Goal: Task Accomplishment & Management: Use online tool/utility

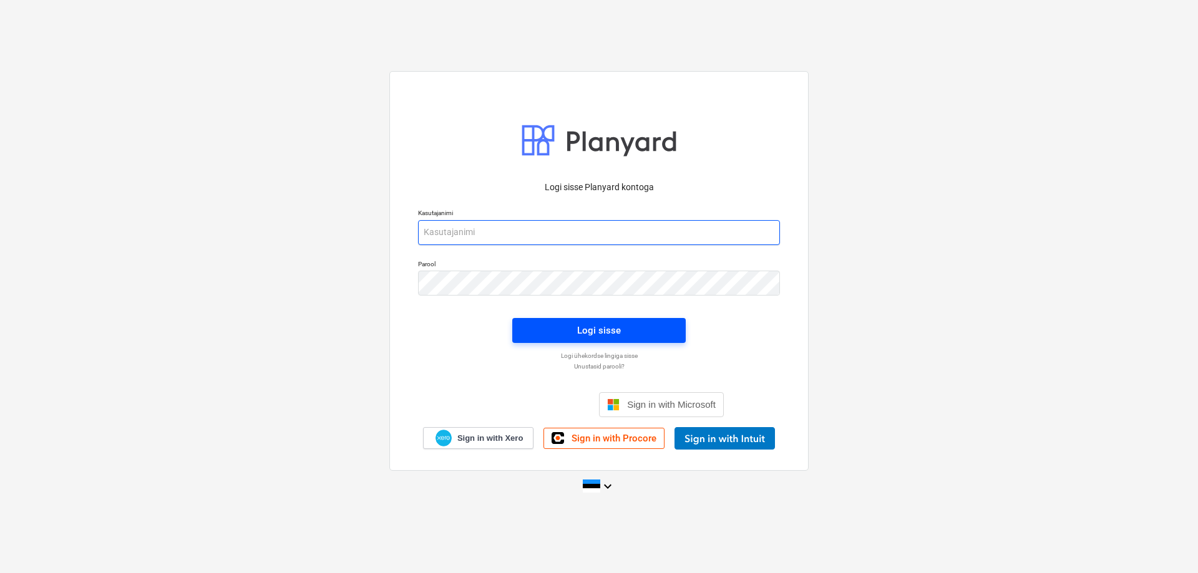
type input "[EMAIL_ADDRESS][DOMAIN_NAME]"
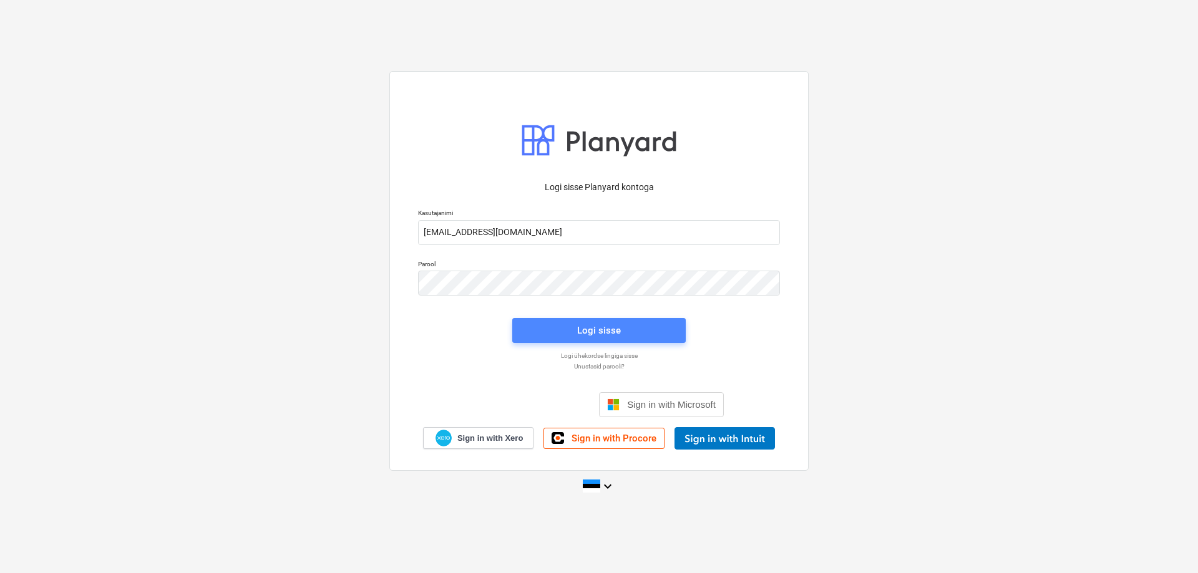
click at [590, 325] on div "Logi sisse" at bounding box center [599, 331] width 44 height 16
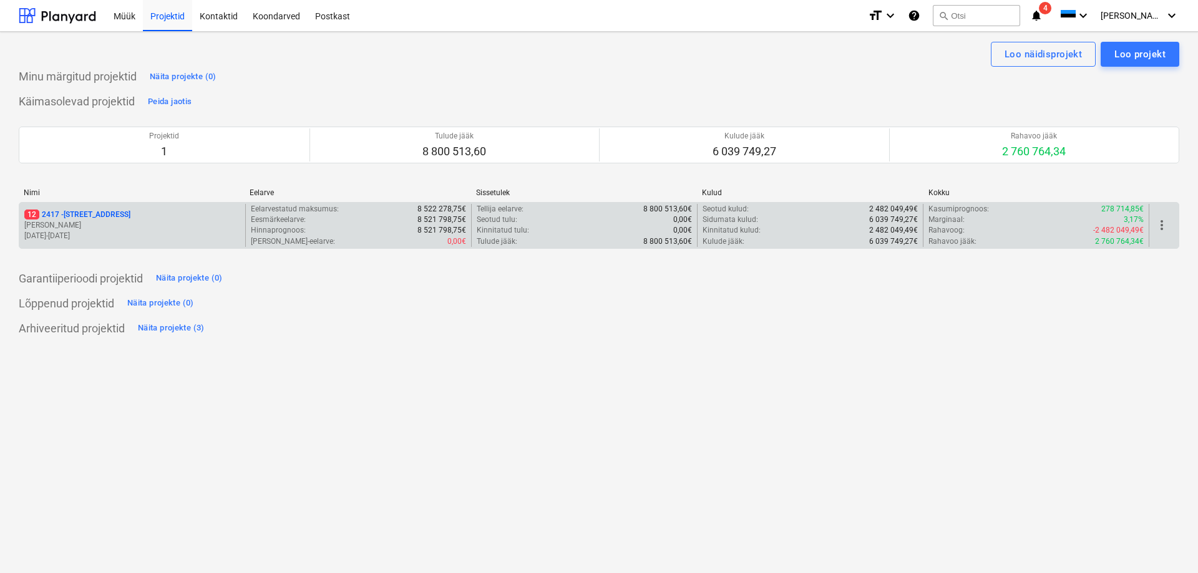
click at [46, 211] on p "12 [STREET_ADDRESS]" at bounding box center [77, 215] width 106 height 11
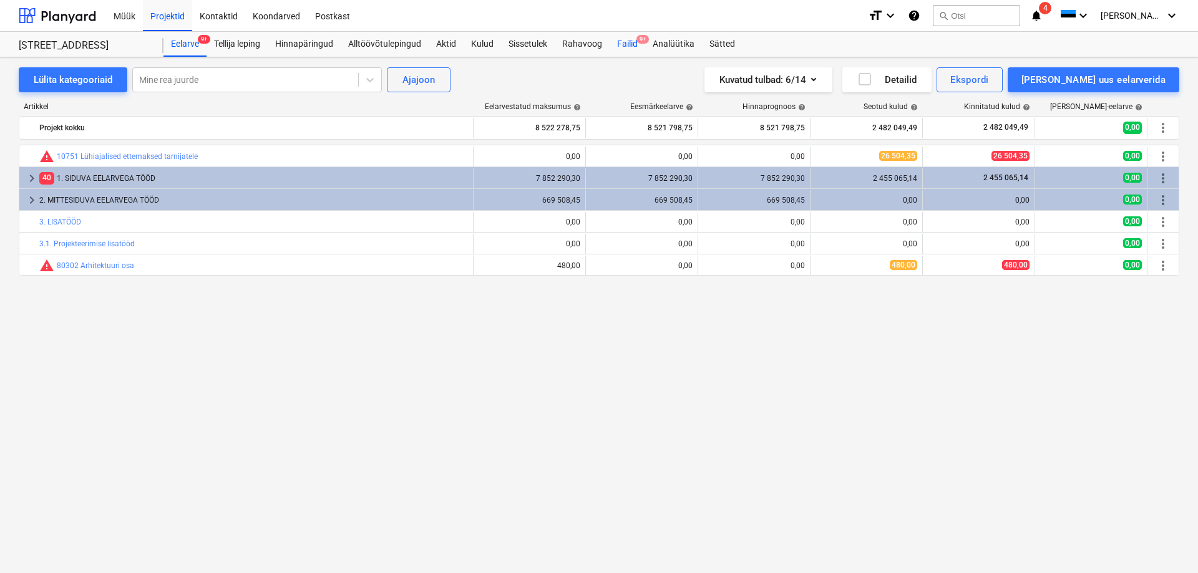
click at [628, 40] on div "Failid 9+" at bounding box center [628, 44] width 36 height 25
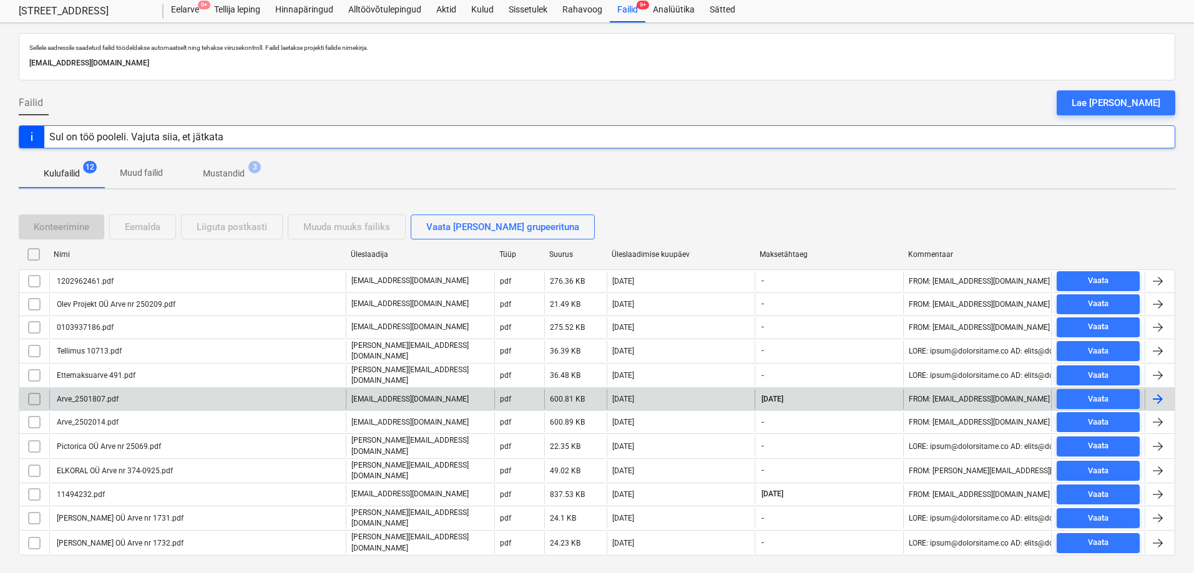
scroll to position [53, 0]
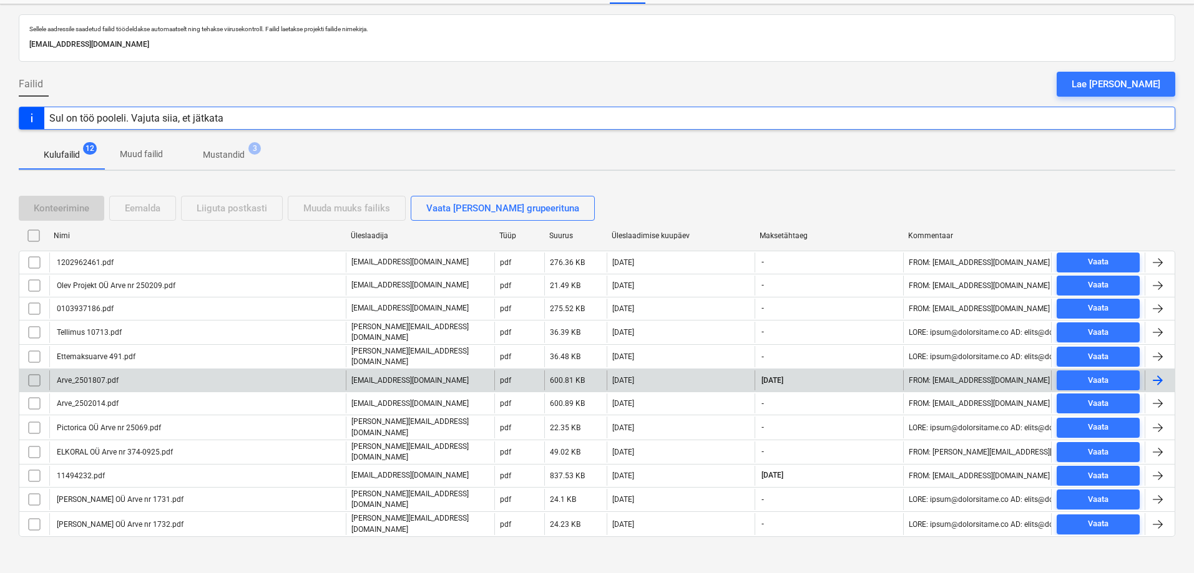
click at [112, 377] on div "Arve_2501807.pdf" at bounding box center [87, 380] width 64 height 9
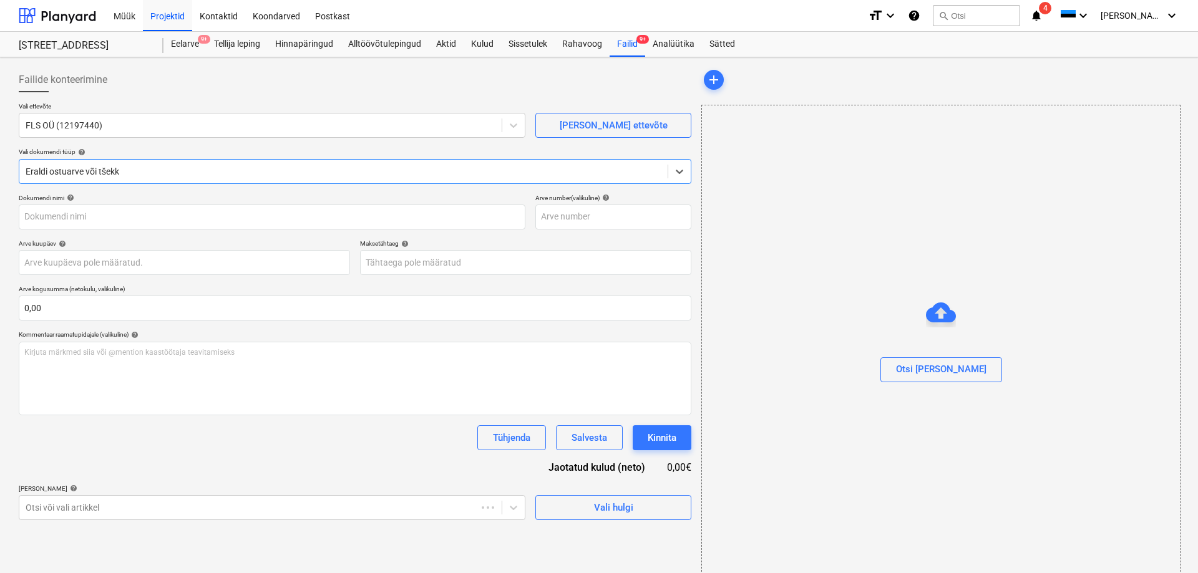
type input "Arve_2501807.pdf"
type input "[DATE]"
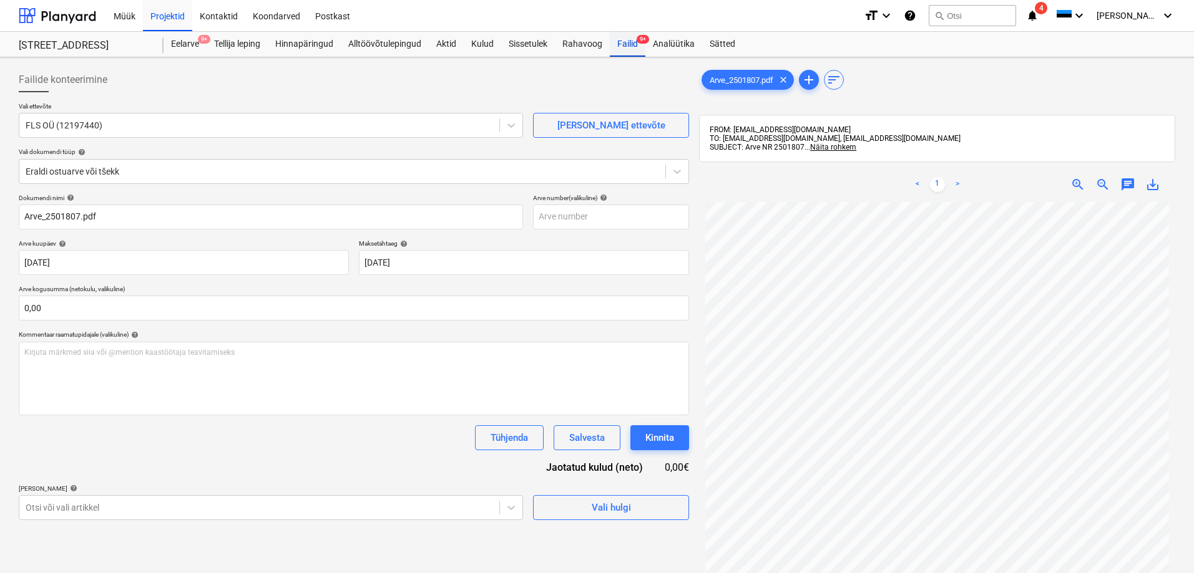
click at [624, 44] on div "Failid 9+" at bounding box center [628, 44] width 36 height 25
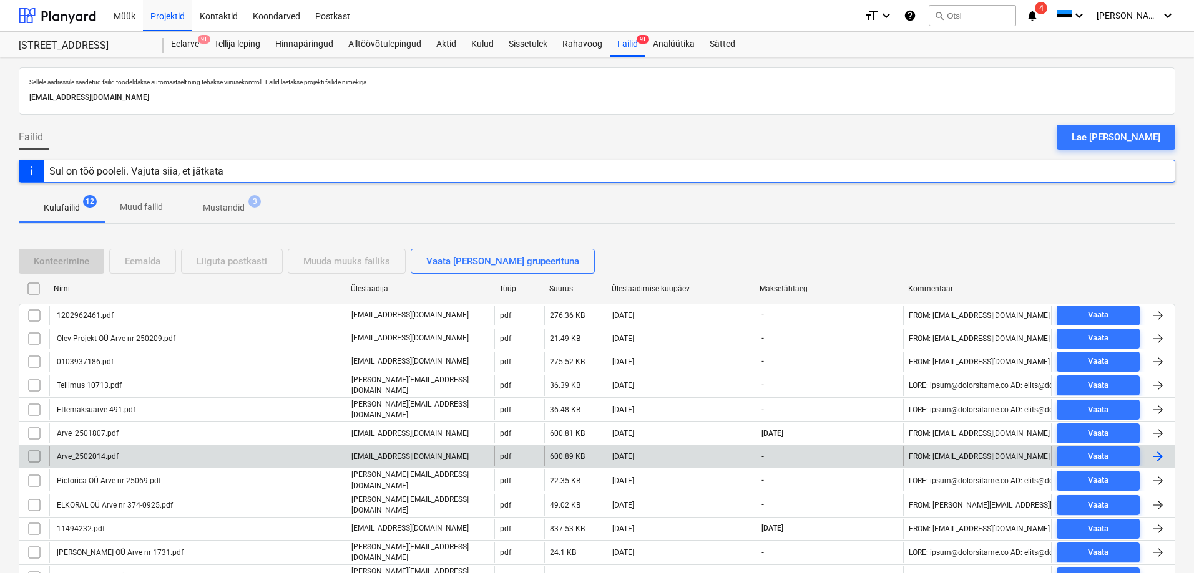
click at [95, 453] on div "Arve_2502014.pdf" at bounding box center [87, 456] width 64 height 9
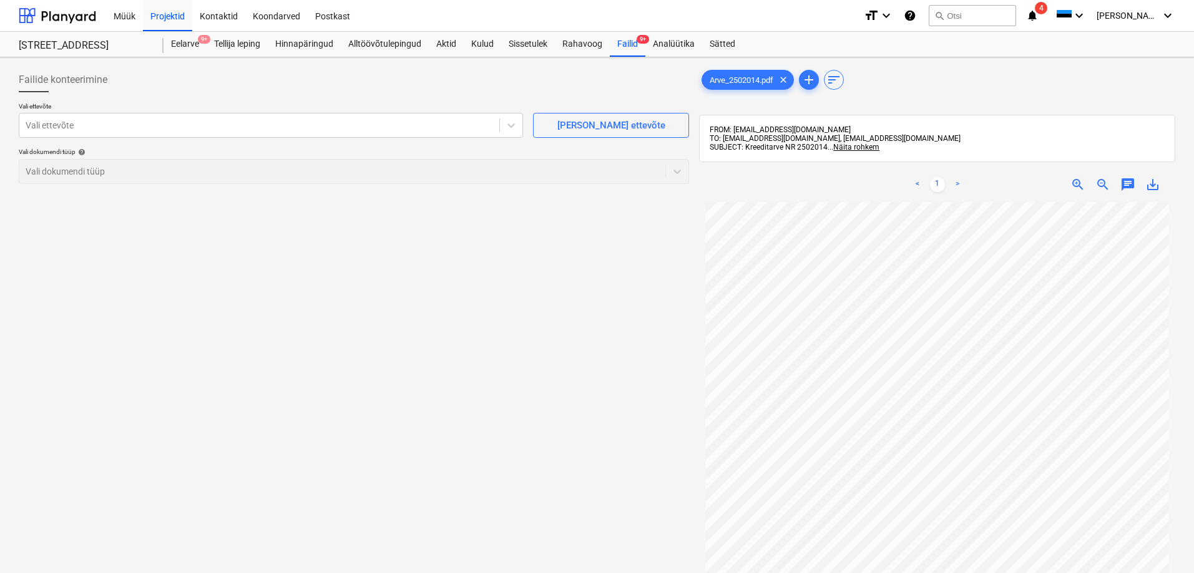
scroll to position [62, 0]
click at [623, 42] on div "Failid 9+" at bounding box center [628, 44] width 36 height 25
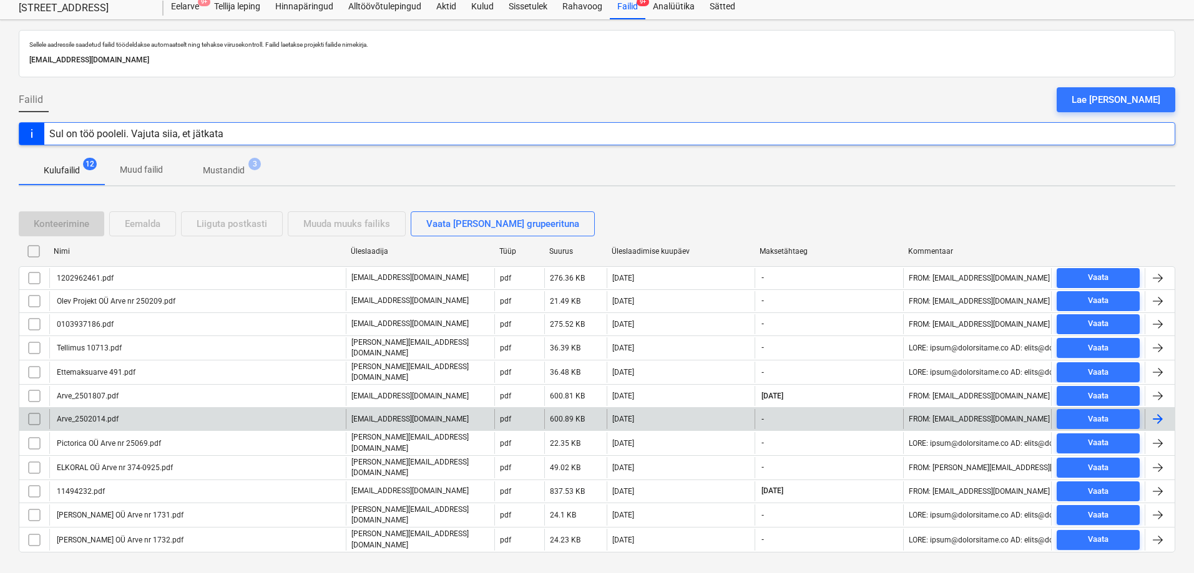
scroll to position [53, 0]
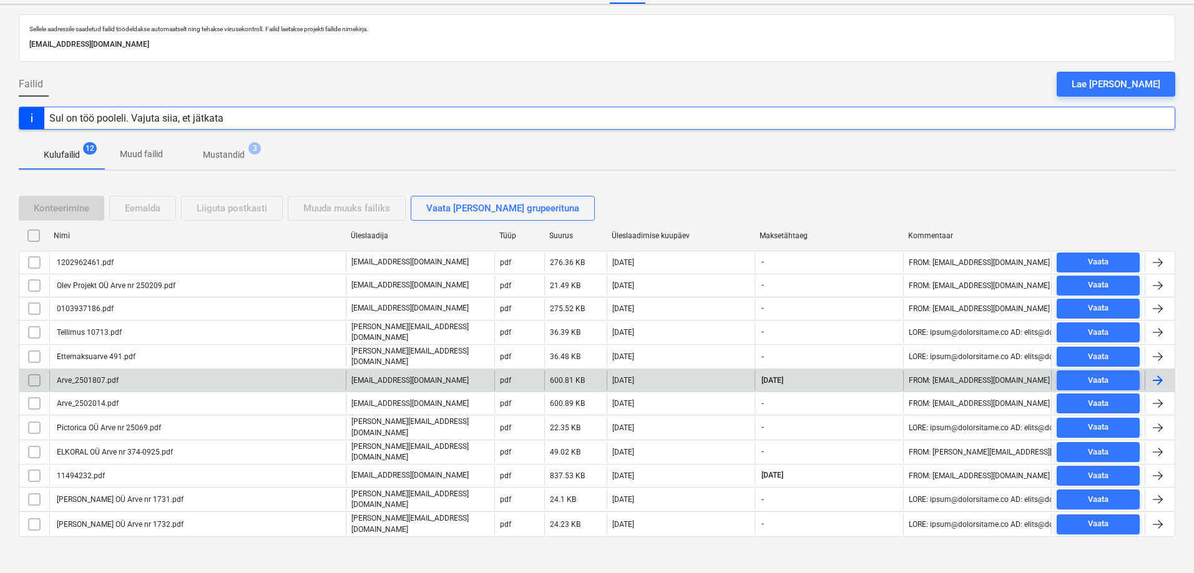
click at [234, 376] on div "Arve_2501807.pdf" at bounding box center [197, 381] width 296 height 20
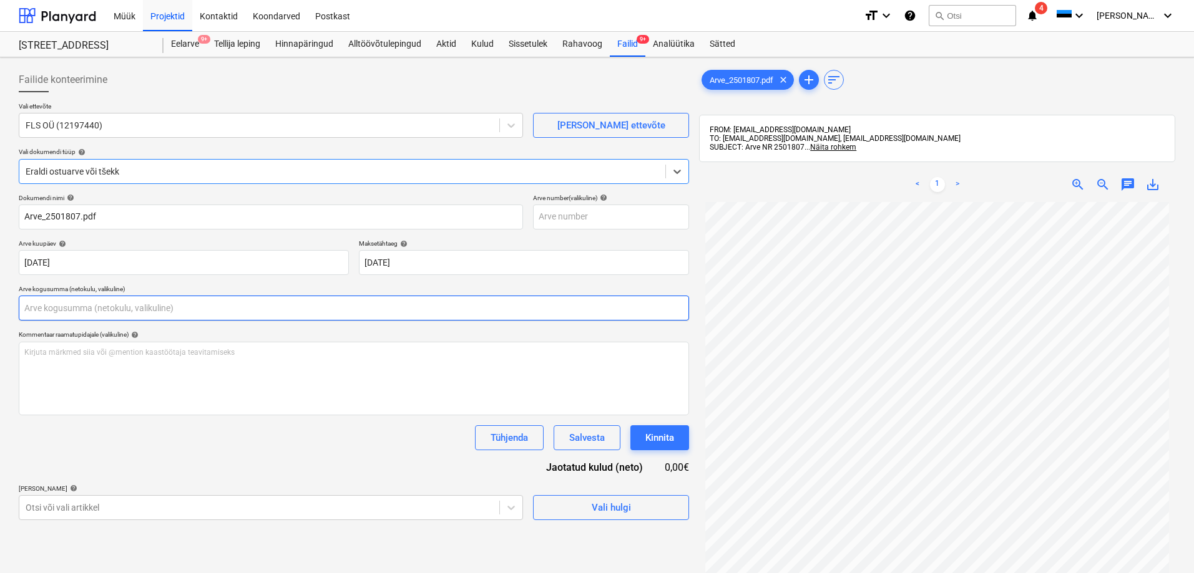
click at [105, 309] on input "text" at bounding box center [354, 308] width 670 height 25
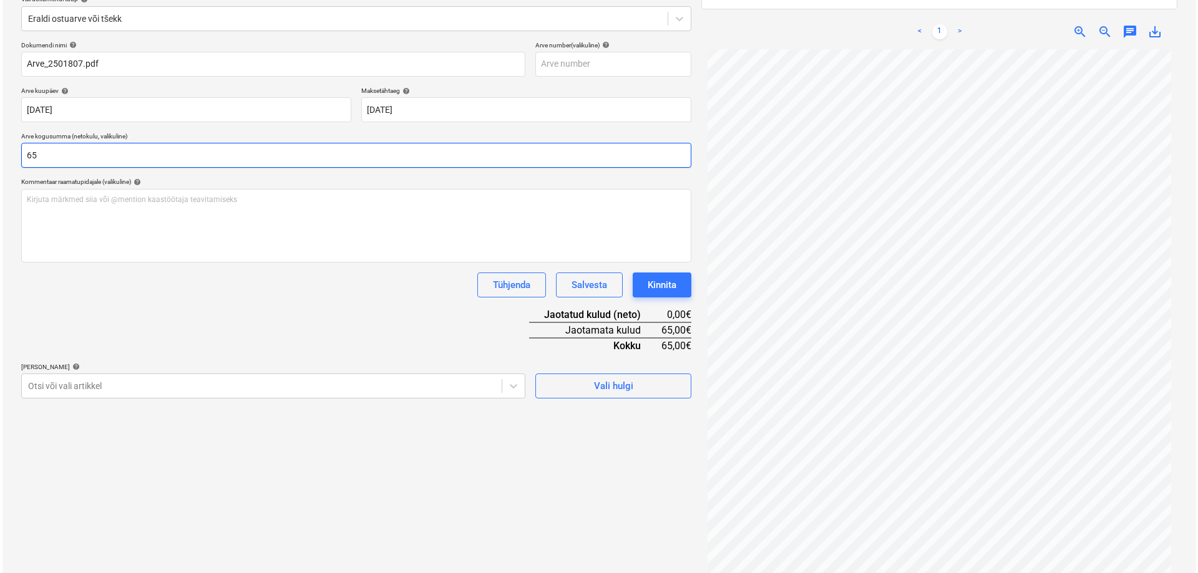
scroll to position [177, 0]
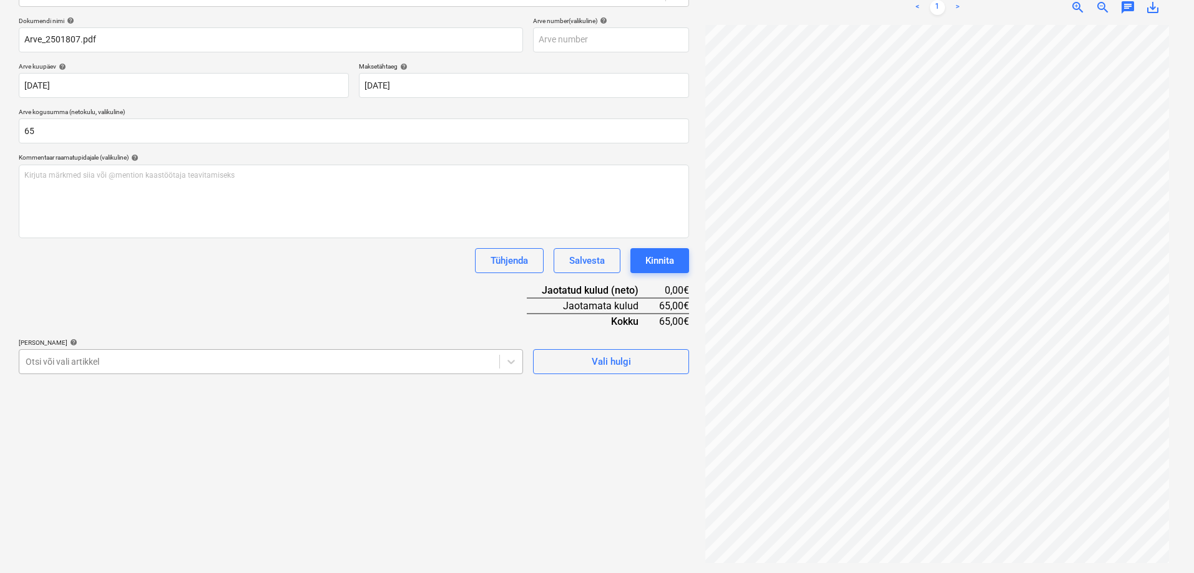
type input "65,00"
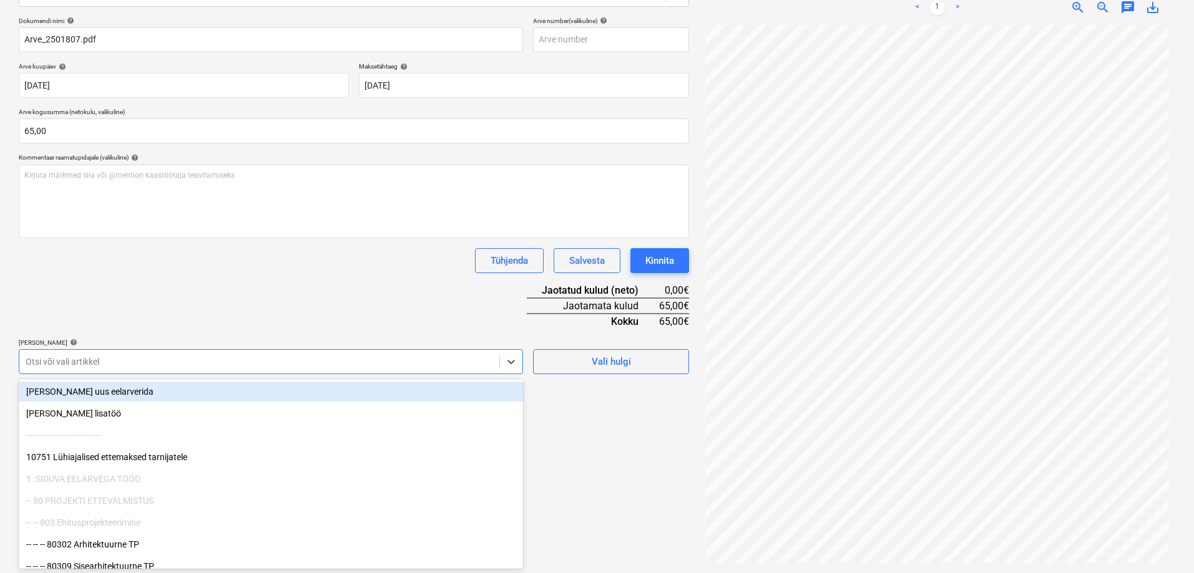
click at [270, 367] on div at bounding box center [259, 362] width 467 height 12
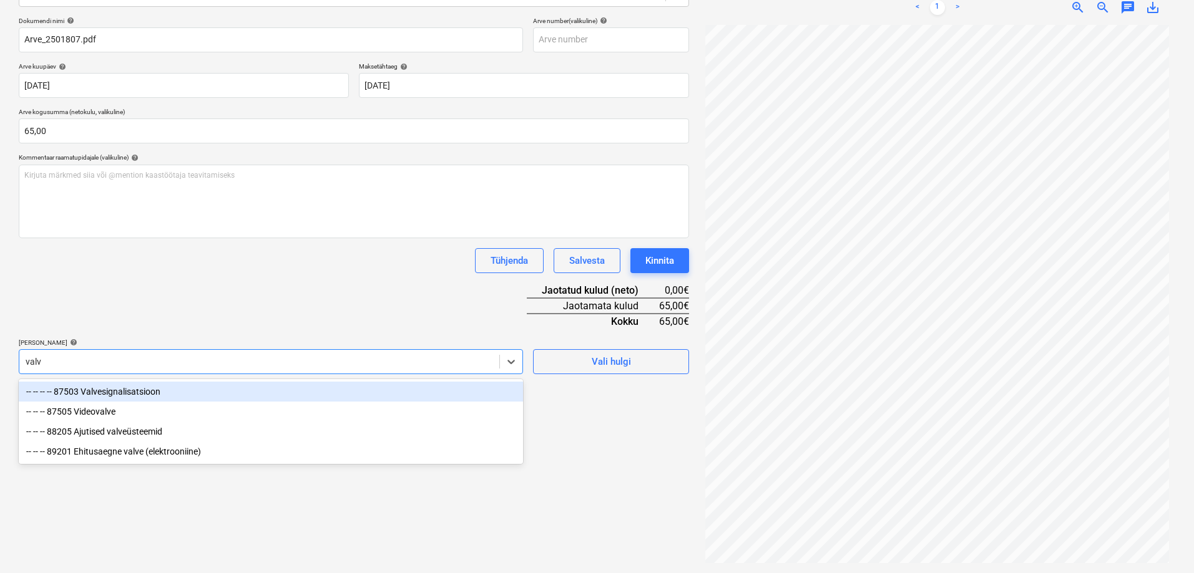
type input "valve"
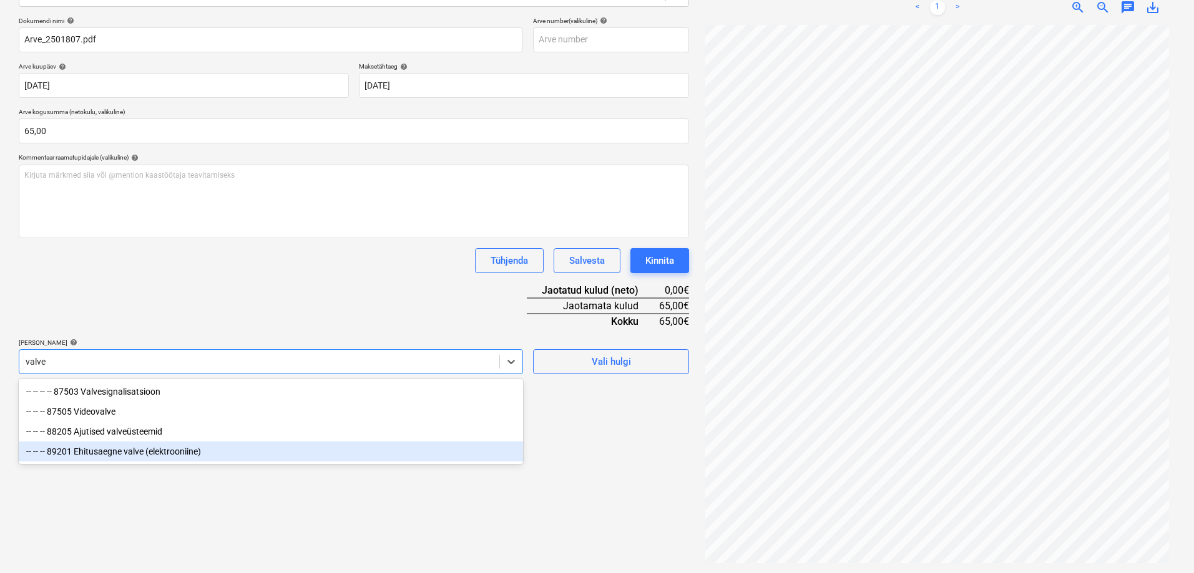
click at [127, 454] on div "-- -- -- 89201 Ehitusaegne valve (elektrooniine)" at bounding box center [271, 452] width 504 height 20
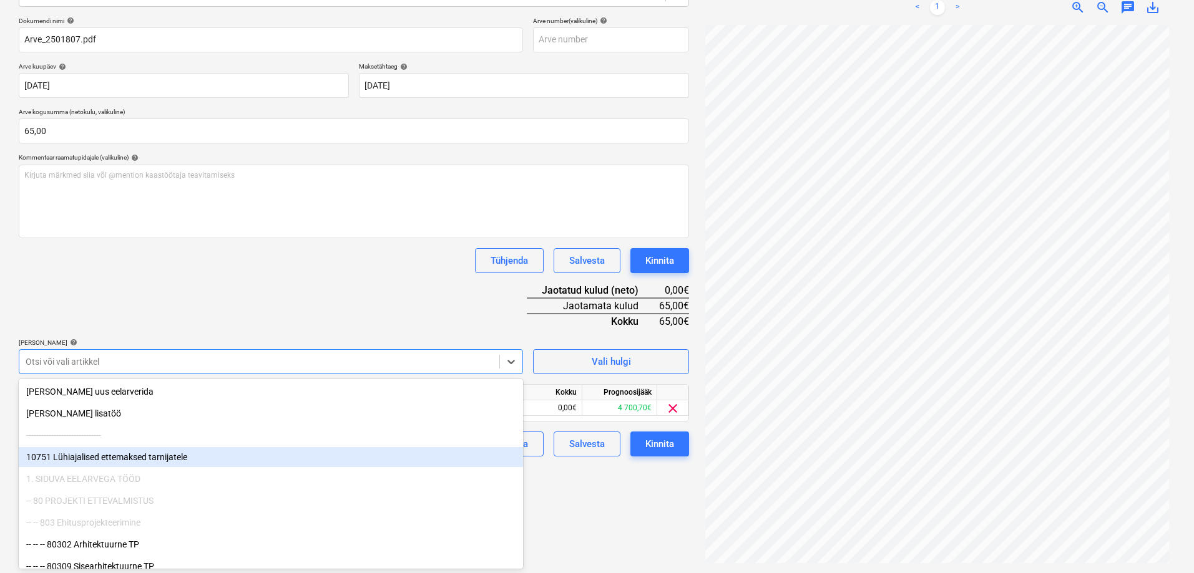
click at [611, 489] on div "Failide konteerimine Vali ettevõte FLS OÜ (12197440) [PERSON_NAME] uus ettevõte…" at bounding box center [354, 226] width 680 height 683
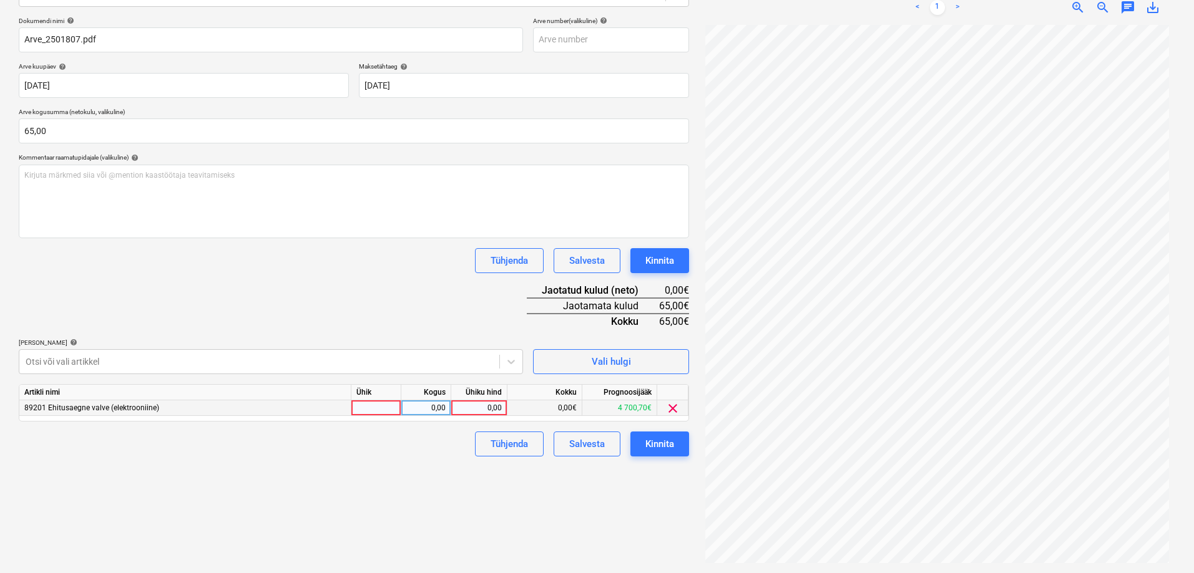
click at [482, 407] on div "0,00" at bounding box center [479, 409] width 46 height 16
type input "65"
click at [480, 508] on div "Failide konteerimine Vali ettevõte FLS OÜ (12197440) [PERSON_NAME] uus ettevõte…" at bounding box center [354, 226] width 680 height 683
click at [650, 442] on div "Kinnita" at bounding box center [659, 444] width 29 height 16
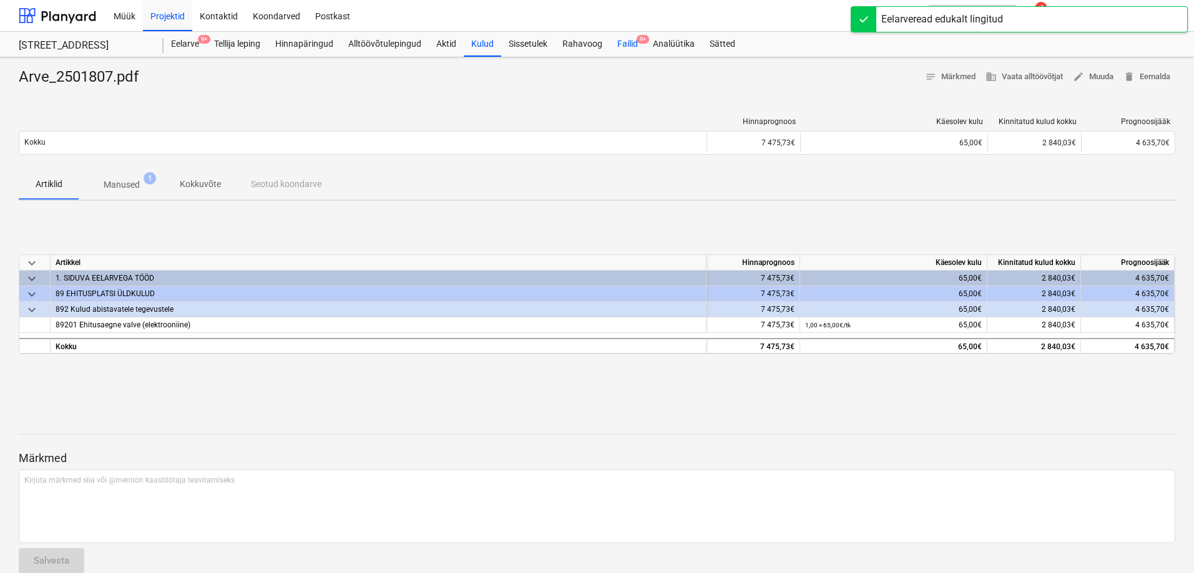
click at [630, 43] on div "Failid 9+" at bounding box center [628, 44] width 36 height 25
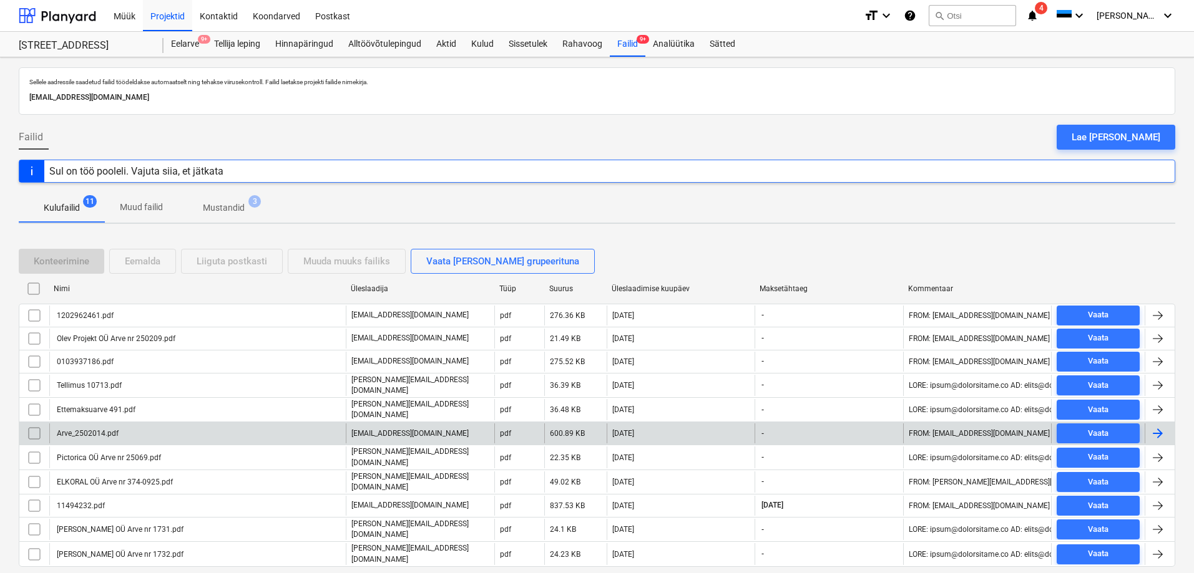
click at [100, 431] on div "Arve_2502014.pdf" at bounding box center [87, 433] width 64 height 9
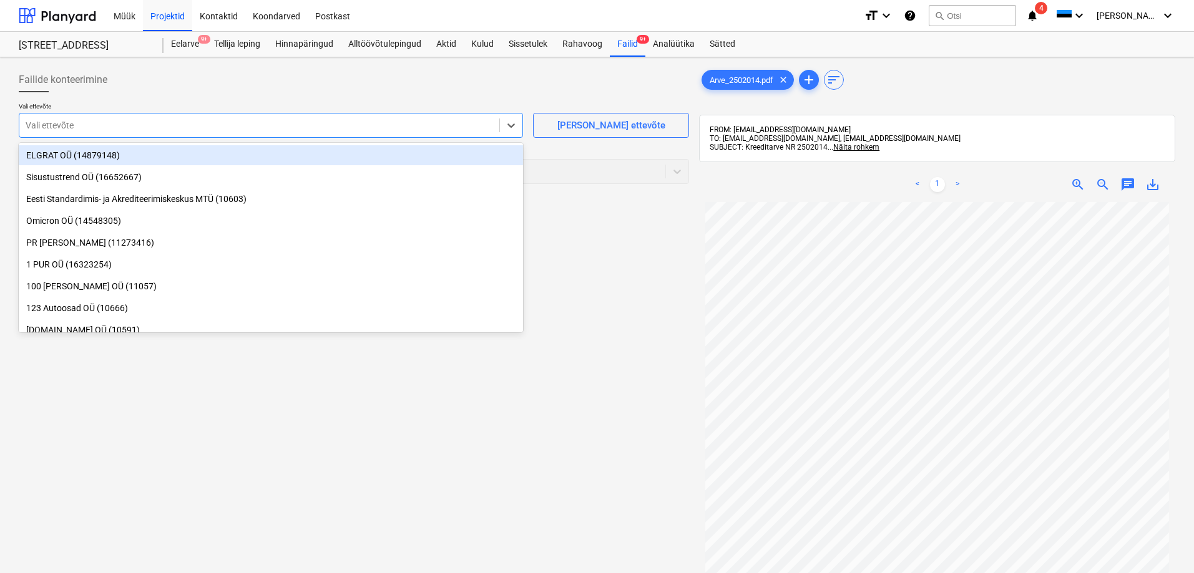
click at [286, 125] on div at bounding box center [259, 125] width 467 height 12
type input "fls"
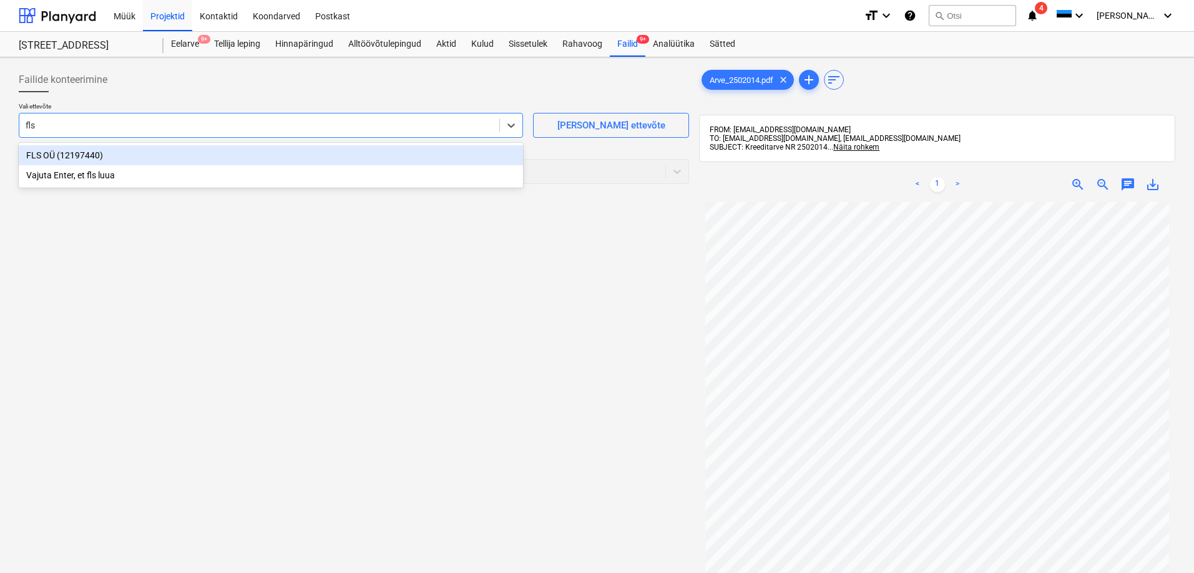
click at [54, 155] on div "FLS OÜ (12197440)" at bounding box center [271, 155] width 504 height 20
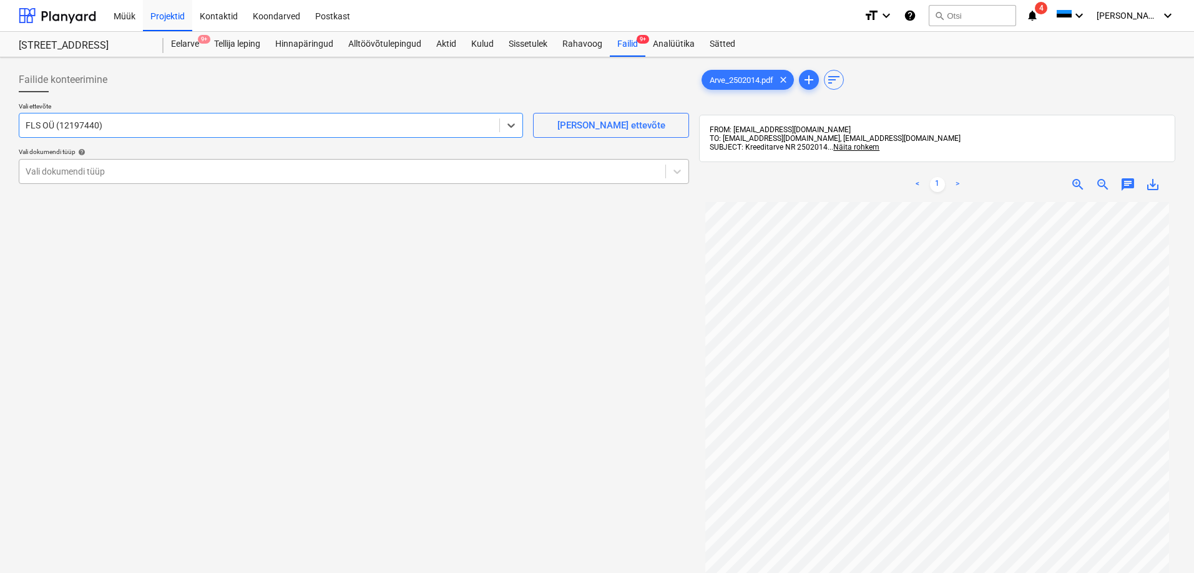
click at [56, 173] on div at bounding box center [342, 171] width 633 height 12
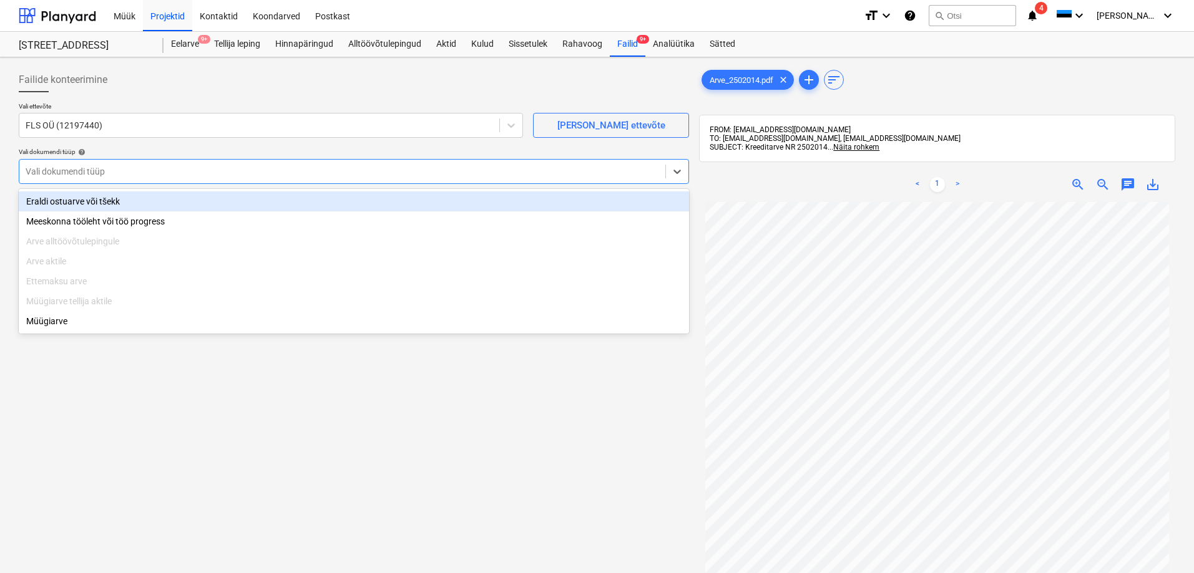
click at [62, 196] on div "Eraldi ostuarve või tšekk" at bounding box center [354, 202] width 670 height 20
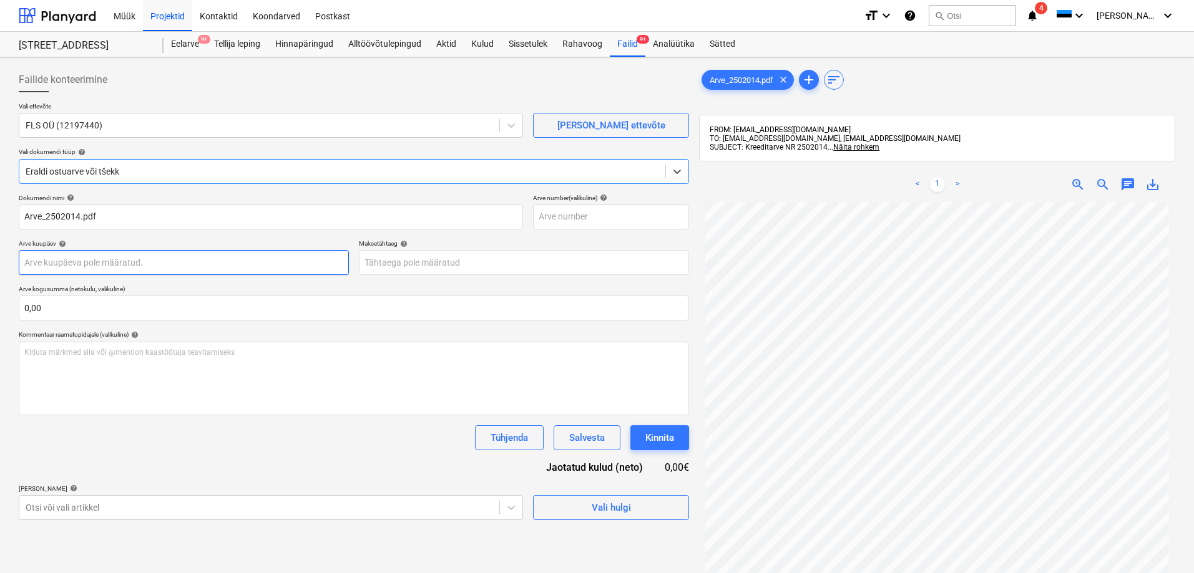
click at [75, 255] on body "Müük Projektid Kontaktid Koondarved Postkast format_size keyboard_arrow_down he…" at bounding box center [597, 286] width 1194 height 573
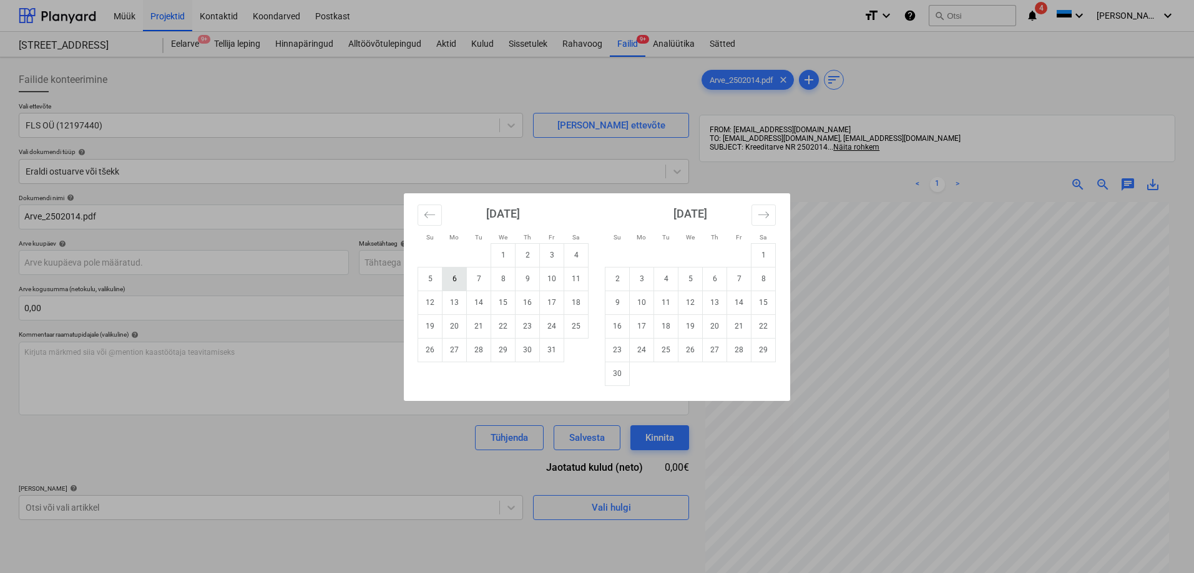
click at [452, 281] on td "6" at bounding box center [454, 279] width 24 height 24
type input "[DATE]"
click at [437, 265] on body "Müük Projektid Kontaktid Koondarved Postkast format_size keyboard_arrow_down he…" at bounding box center [597, 286] width 1194 height 573
click at [316, 360] on div "Su Mo Tu We Th Fr Sa Su Mo Tu We Th Fr Sa [DATE] 1 2 3 4 5 6 7 8 9 10 11 12 13 …" at bounding box center [597, 286] width 1194 height 573
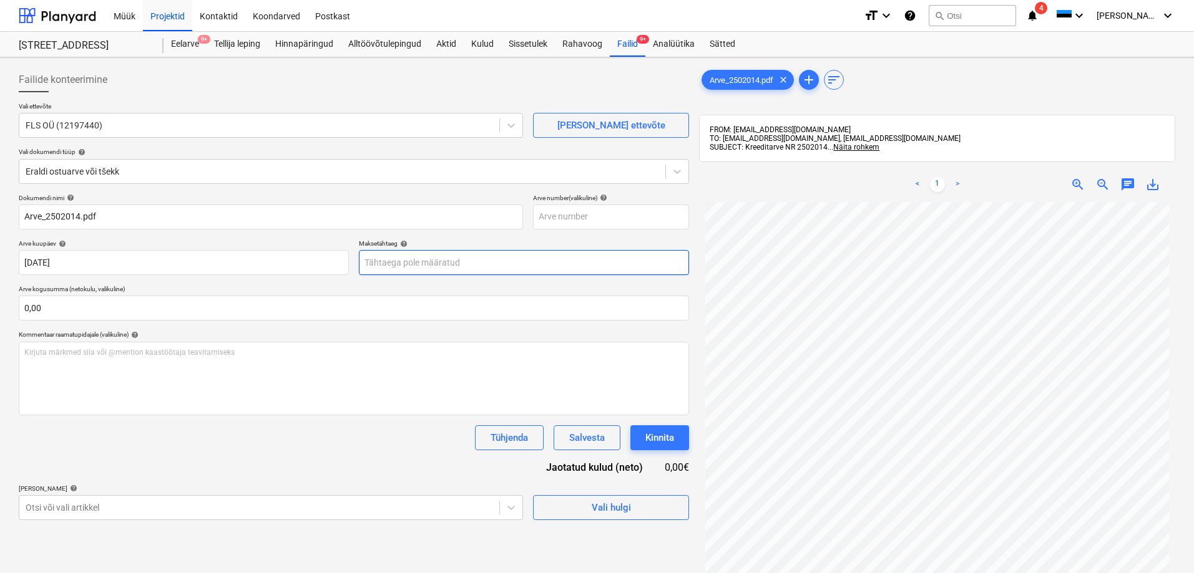
click at [384, 262] on body "Müük Projektid Kontaktid Koondarved Postkast format_size keyboard_arrow_down he…" at bounding box center [597, 286] width 1194 height 573
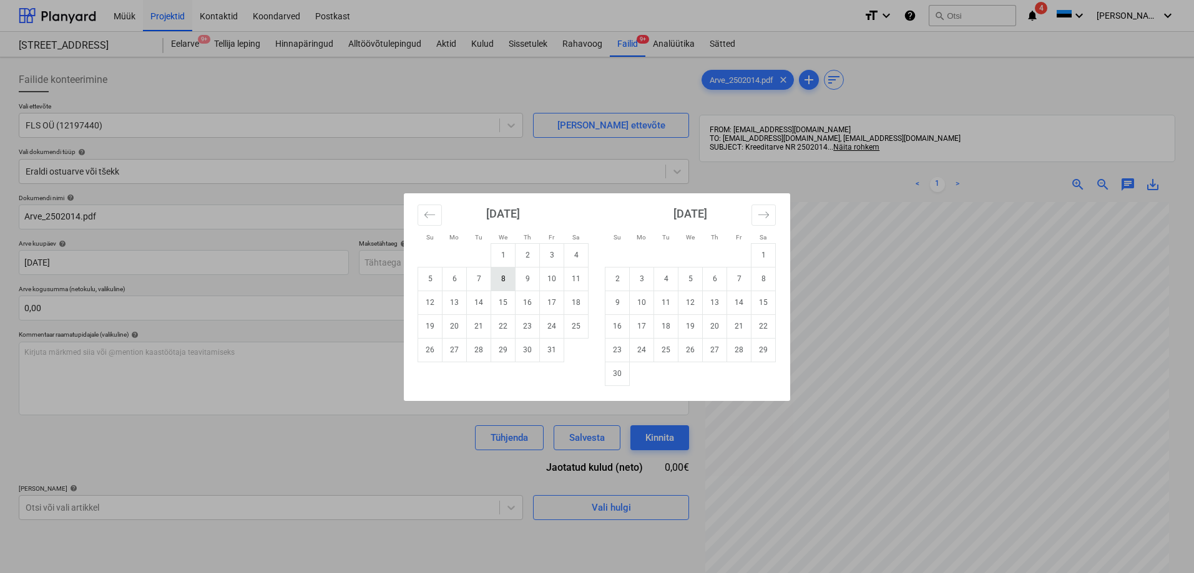
click at [498, 278] on td "8" at bounding box center [503, 279] width 24 height 24
type input "[DATE]"
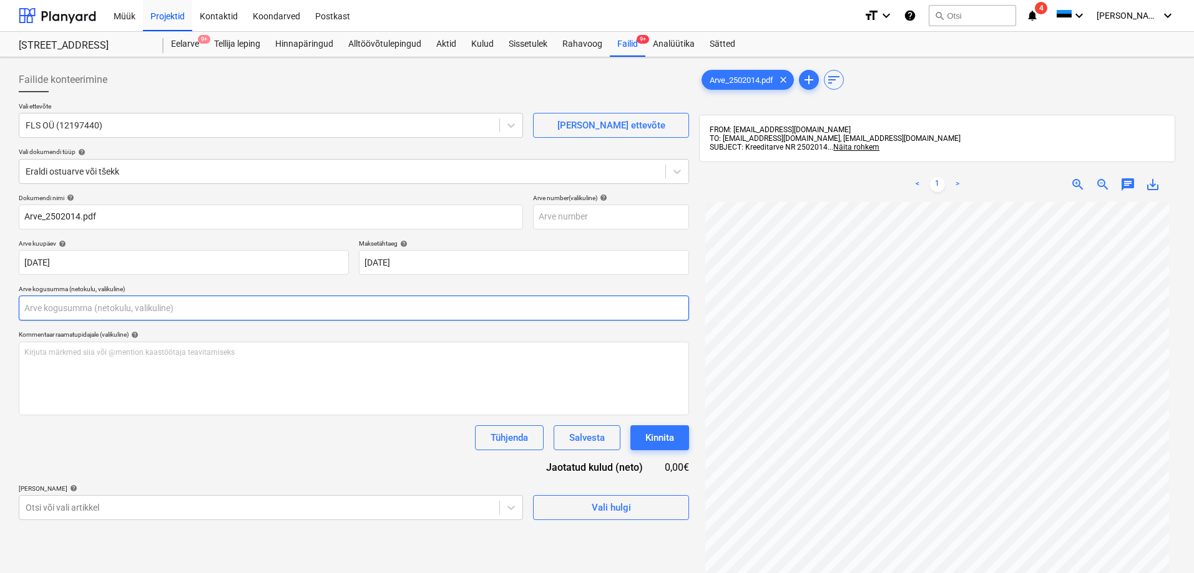
click at [265, 314] on input "text" at bounding box center [354, 308] width 670 height 25
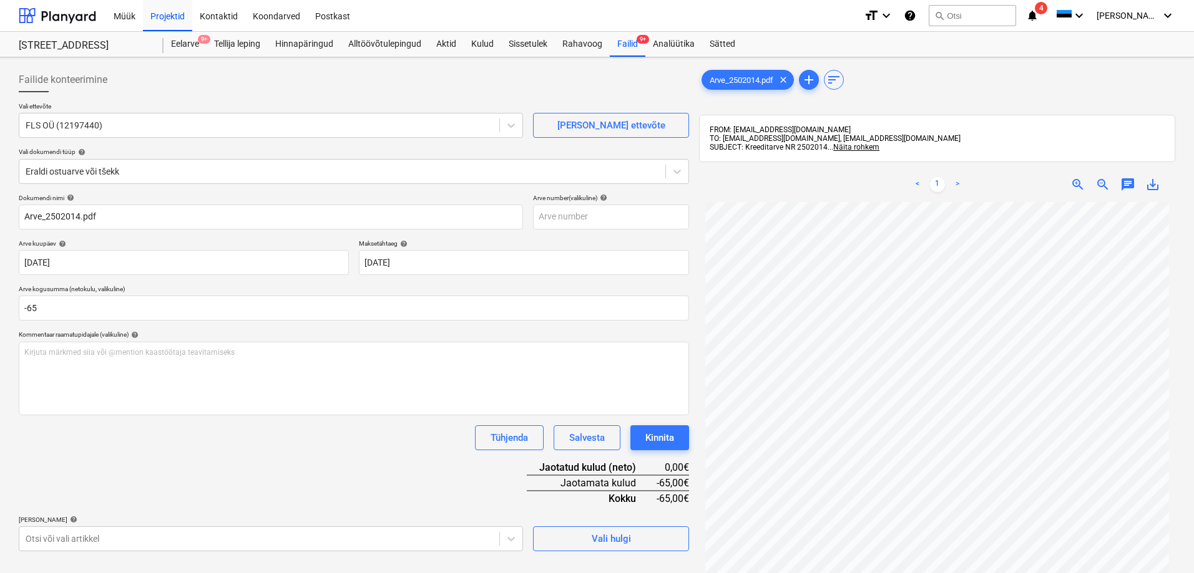
type input "-65,00"
click at [197, 462] on div "Dokumendi nimi help Arve_2502014.pdf Arve number (valikuline) help Arve kuupäev…" at bounding box center [354, 373] width 670 height 358
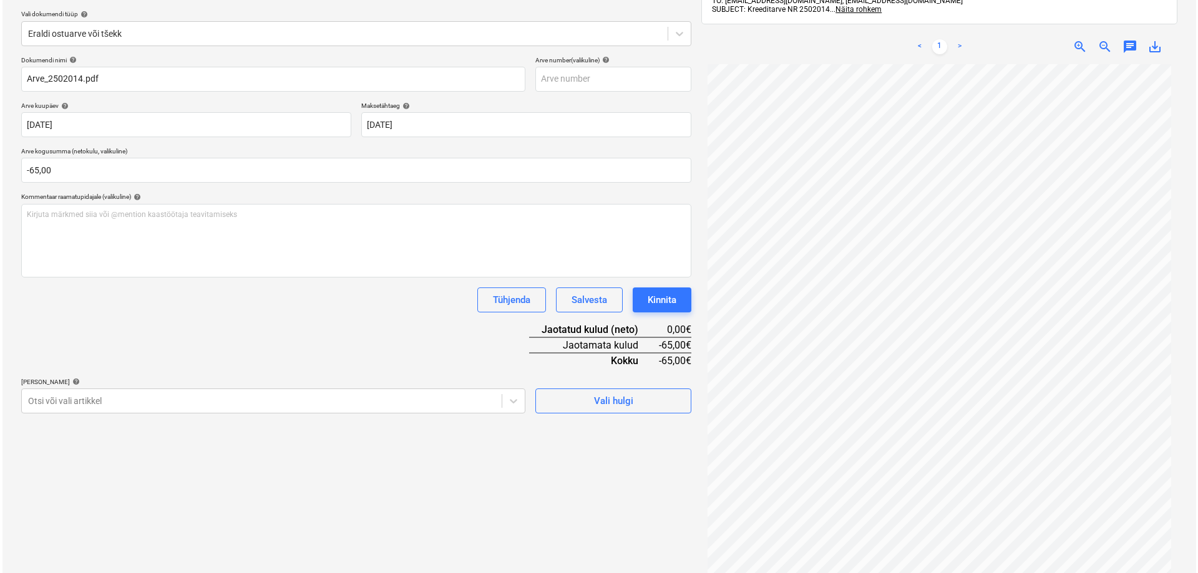
scroll to position [177, 0]
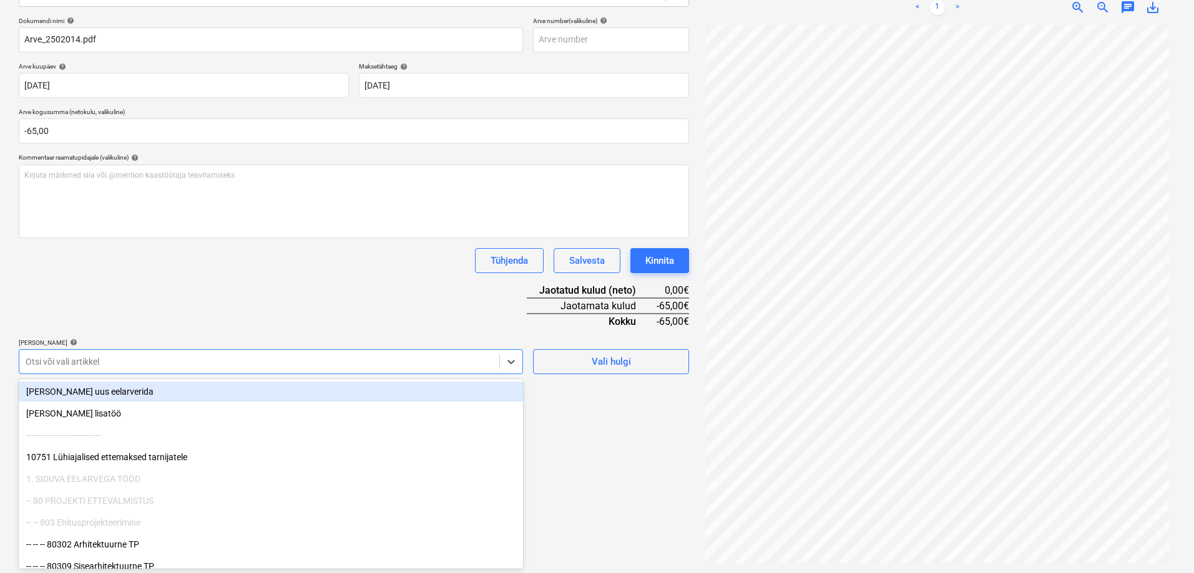
click at [285, 363] on div at bounding box center [259, 362] width 467 height 12
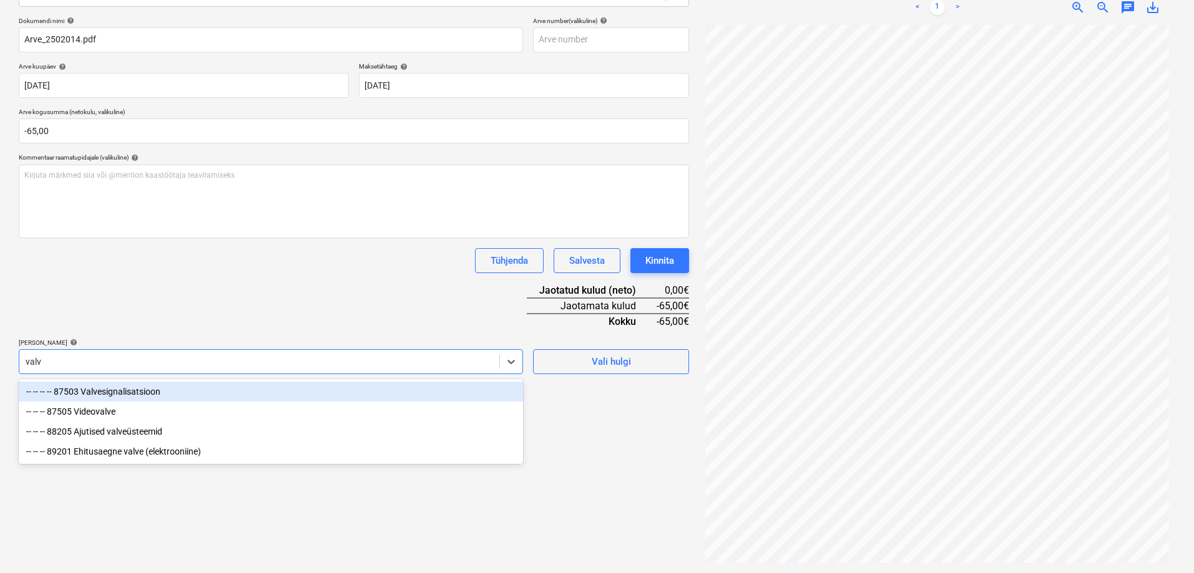
type input "valve"
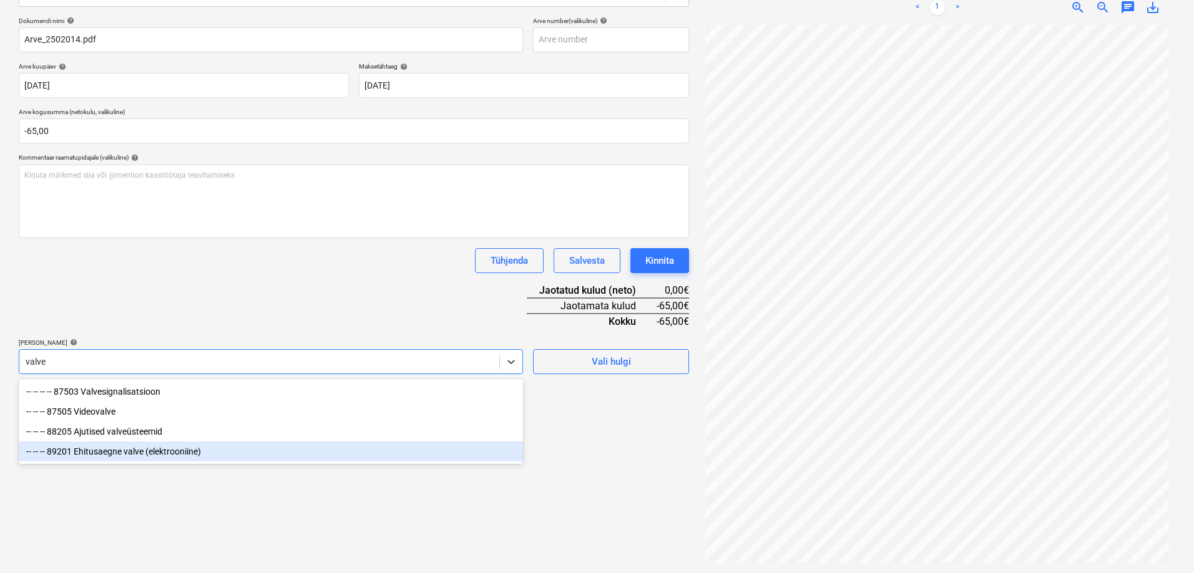
click at [94, 455] on div "-- -- -- 89201 Ehitusaegne valve (elektrooniine)" at bounding box center [271, 452] width 504 height 20
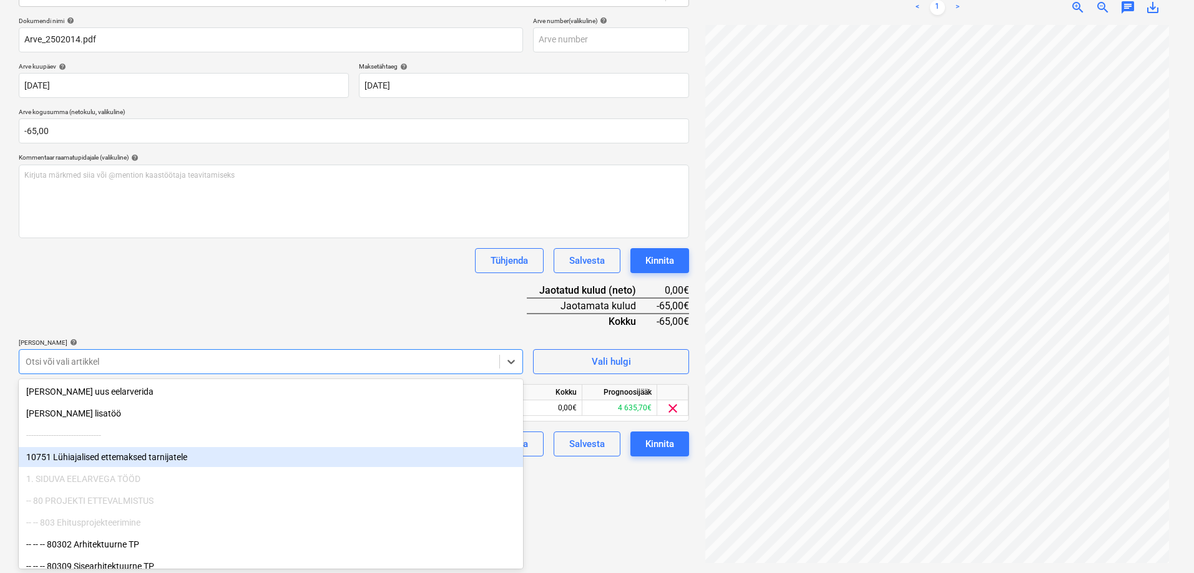
click at [607, 508] on div "Failide konteerimine Vali ettevõte FLS OÜ (12197440) [PERSON_NAME] uus ettevõte…" at bounding box center [354, 226] width 680 height 683
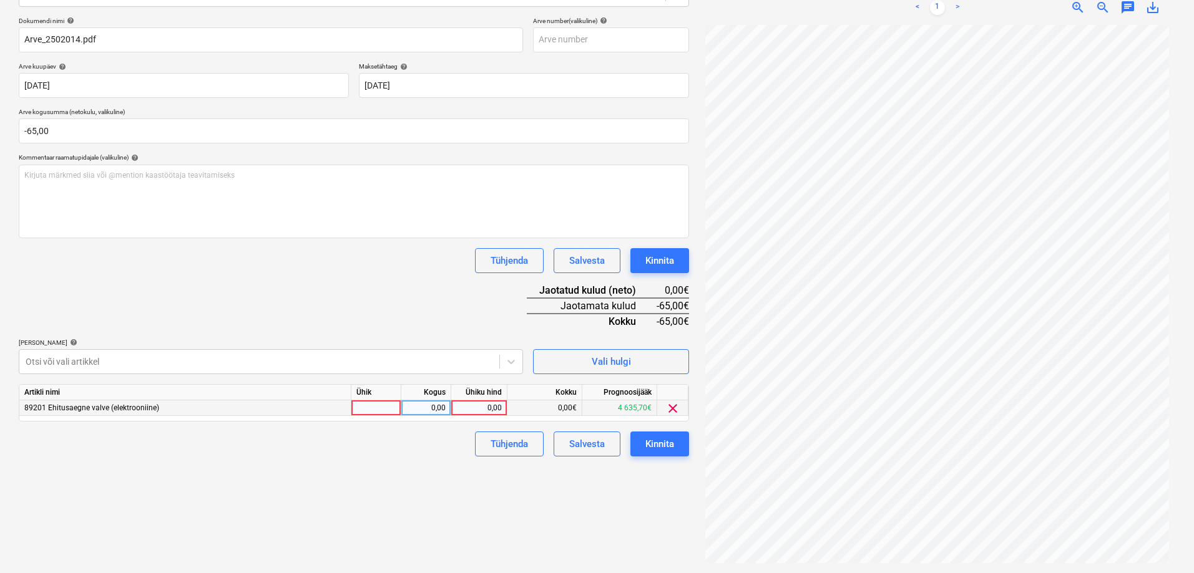
click at [482, 408] on div "0,00" at bounding box center [479, 409] width 46 height 16
type input "-65"
click at [427, 469] on div "Failide konteerimine Vali ettevõte FLS OÜ (12197440) [PERSON_NAME] uus ettevõte…" at bounding box center [354, 226] width 680 height 683
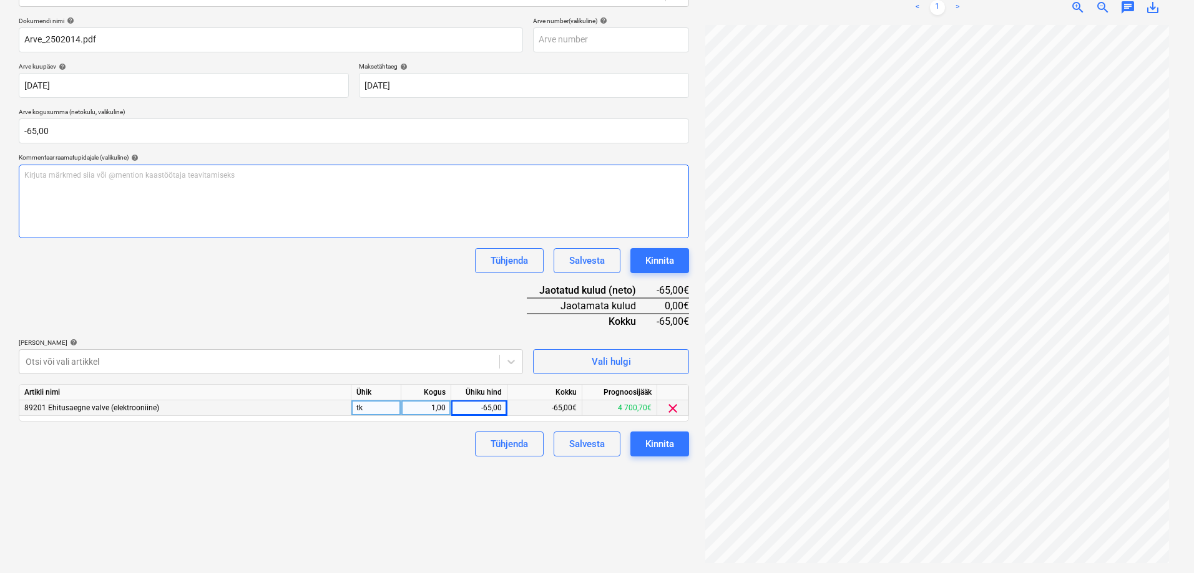
click at [82, 182] on div "Kirjuta märkmed siia või @mention kaastöötaja teavitamiseks ﻿" at bounding box center [354, 202] width 670 height 74
click at [83, 178] on p "Kirjuta märkmed siia või @mention kaastöötaja teavitamiseks ﻿" at bounding box center [353, 175] width 659 height 11
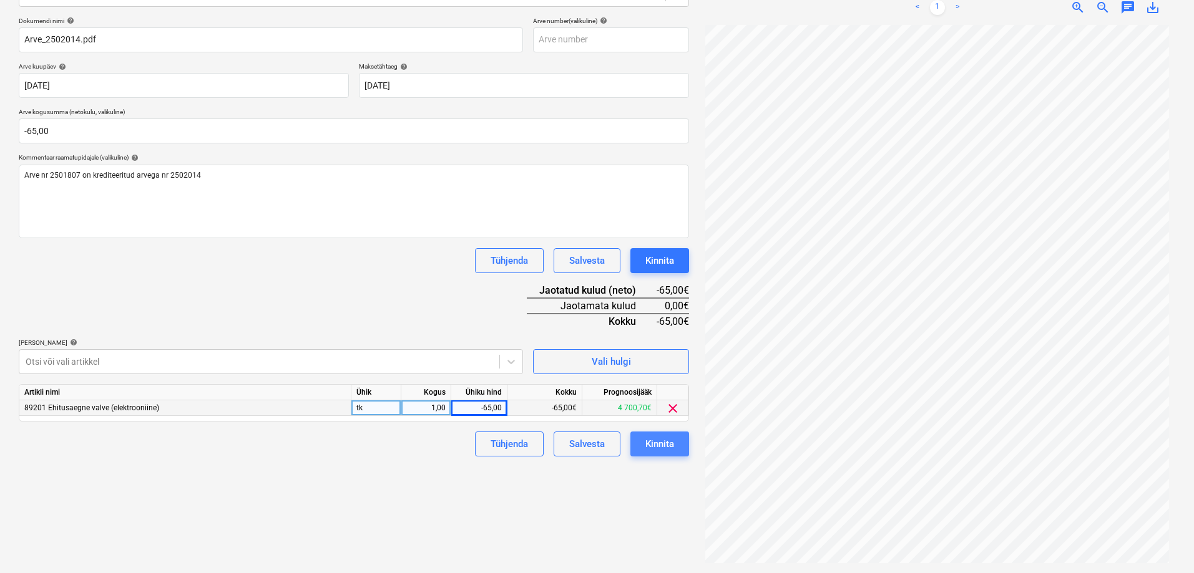
click at [660, 444] on div "Kinnita" at bounding box center [659, 444] width 29 height 16
click at [568, 517] on div "Failide konteerimine Vali ettevõte FLS OÜ (12197440) [PERSON_NAME] uus ettevõte…" at bounding box center [354, 226] width 680 height 683
click at [297, 477] on div "Failide konteerimine Vali ettevõte FLS OÜ (12197440) [PERSON_NAME] uus ettevõte…" at bounding box center [354, 226] width 680 height 683
click at [477, 409] on div "-65,00" at bounding box center [479, 409] width 46 height 16
type input "65"
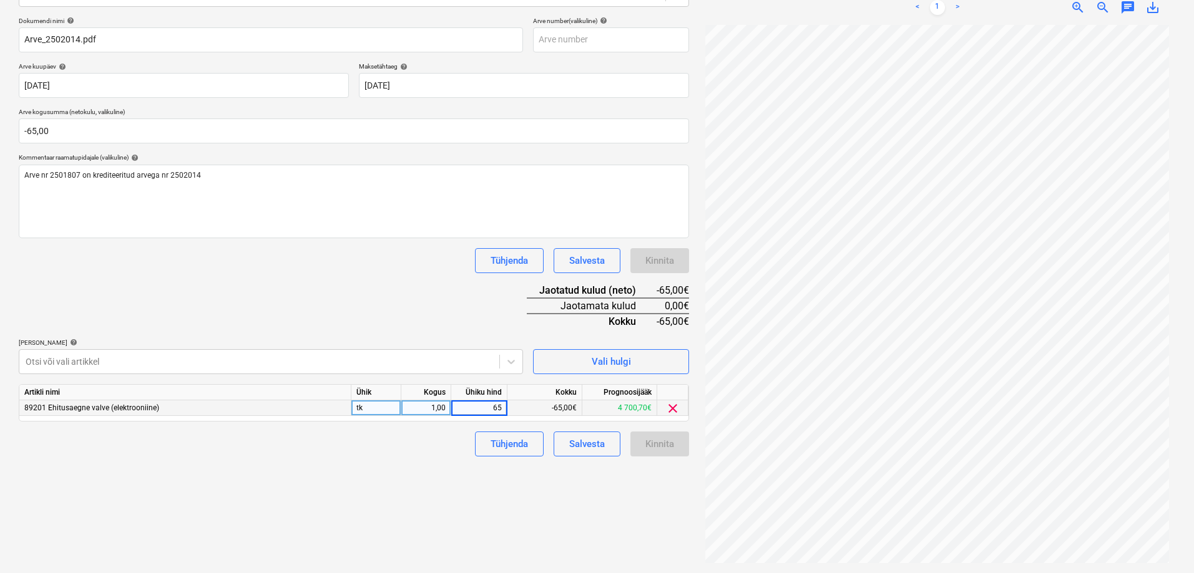
click at [431, 406] on div "1,00" at bounding box center [425, 409] width 39 height 16
type input "-1"
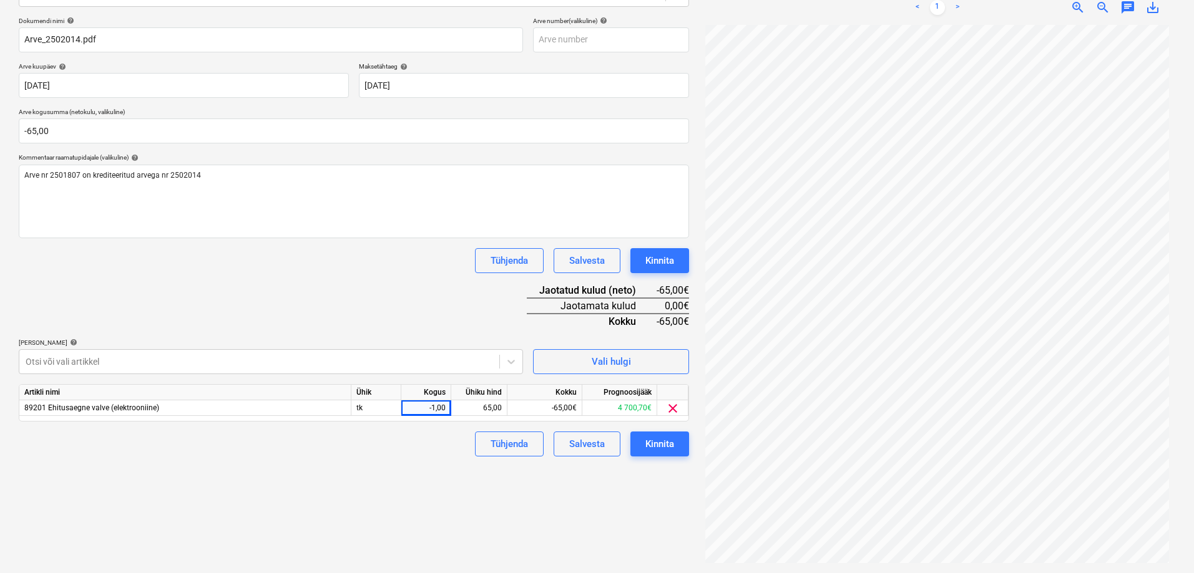
click at [439, 464] on div "Failide konteerimine Vali ettevõte FLS OÜ (12197440) [PERSON_NAME] uus ettevõte…" at bounding box center [354, 226] width 680 height 683
click at [655, 444] on div "Kinnita" at bounding box center [659, 444] width 29 height 16
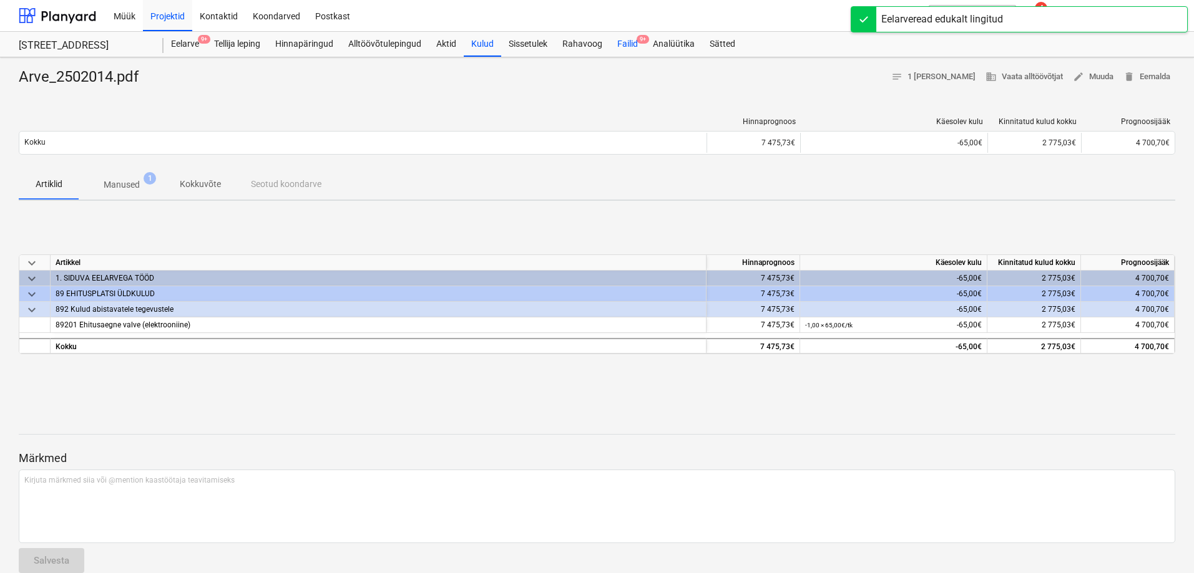
click at [626, 44] on div "Failid 9+" at bounding box center [628, 44] width 36 height 25
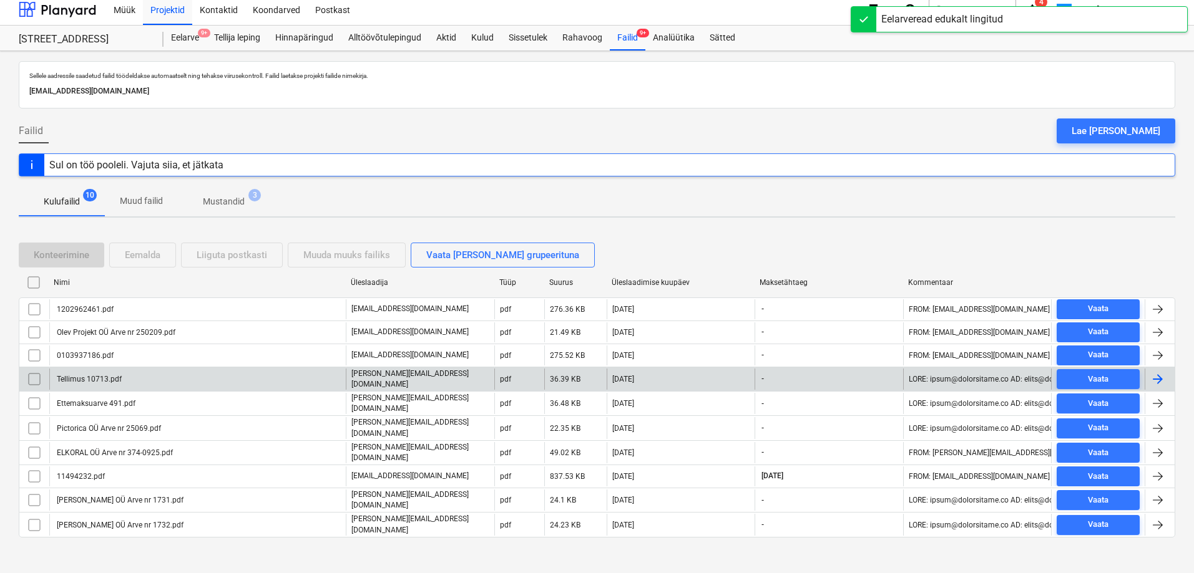
scroll to position [7, 0]
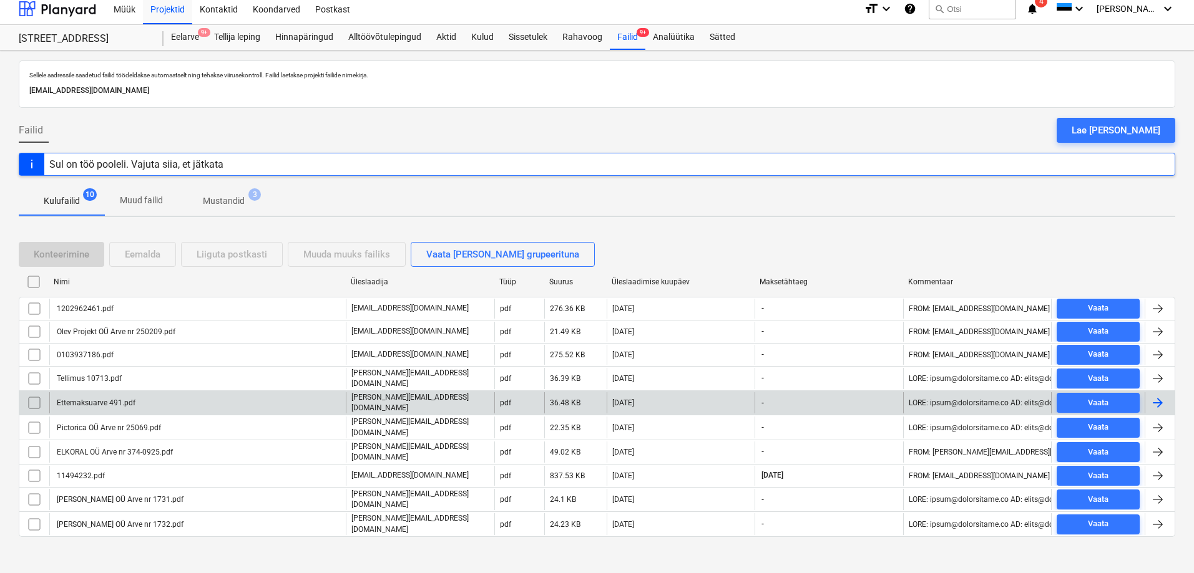
click at [75, 399] on div "Ettemaksuarve 491.pdf" at bounding box center [95, 403] width 80 height 9
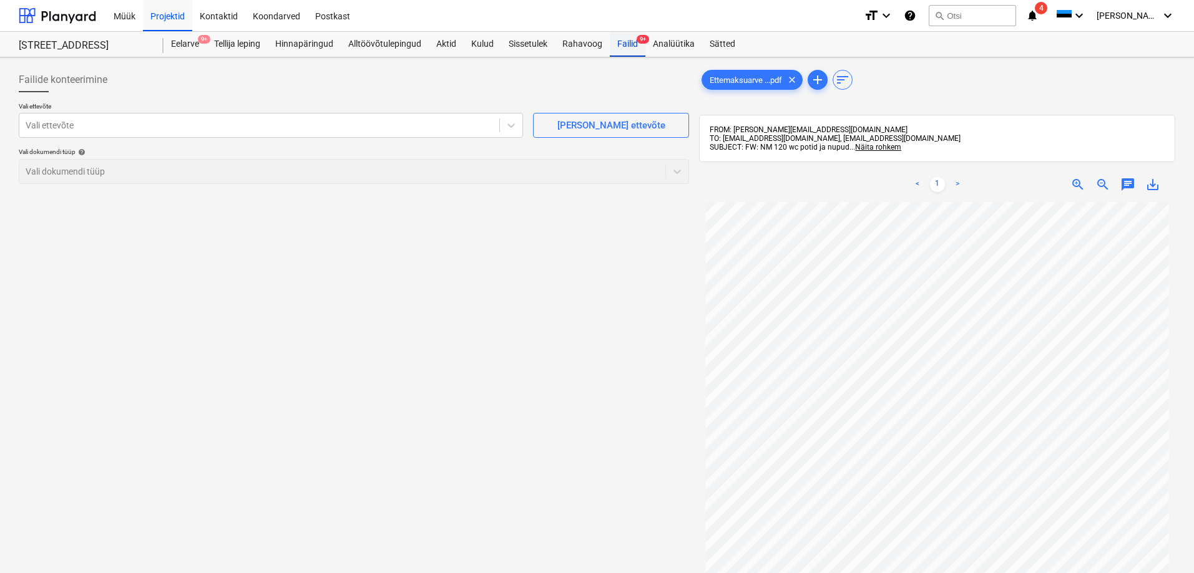
click at [623, 44] on div "Failid 9+" at bounding box center [628, 44] width 36 height 25
